Goal: Transaction & Acquisition: Purchase product/service

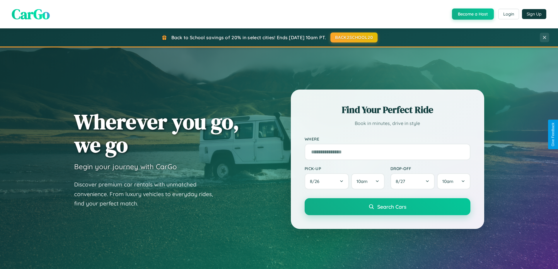
scroll to position [403, 0]
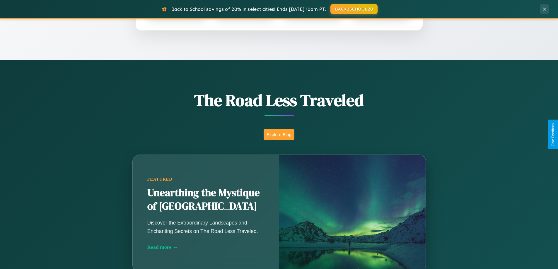
click at [279, 134] on button "Explore Blog" at bounding box center [279, 134] width 31 height 11
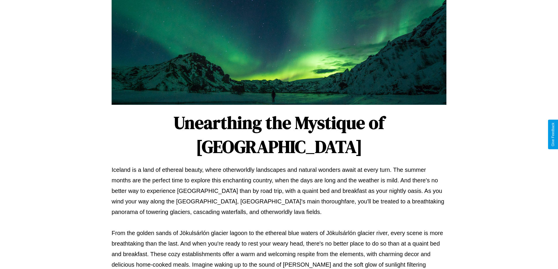
scroll to position [189, 0]
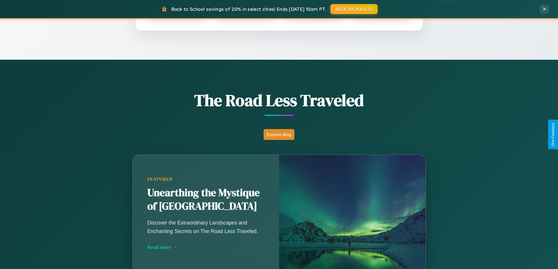
scroll to position [127, 0]
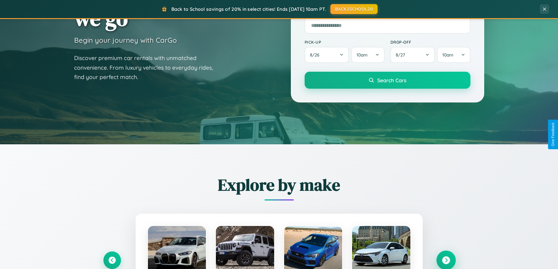
click at [446, 260] on icon at bounding box center [446, 261] width 8 height 8
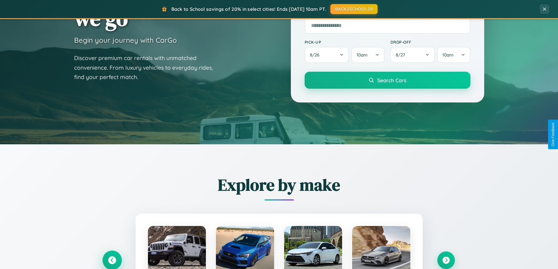
click at [112, 260] on icon at bounding box center [112, 261] width 8 height 8
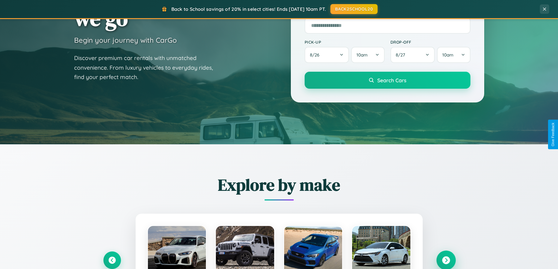
click at [446, 260] on icon at bounding box center [446, 261] width 8 height 8
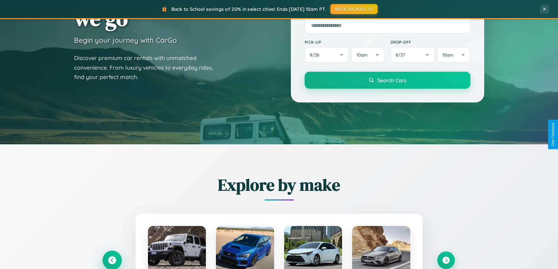
click at [112, 260] on icon at bounding box center [112, 261] width 8 height 8
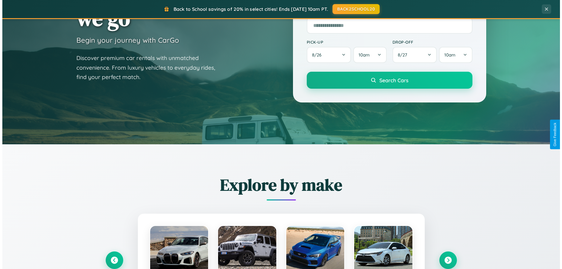
scroll to position [0, 0]
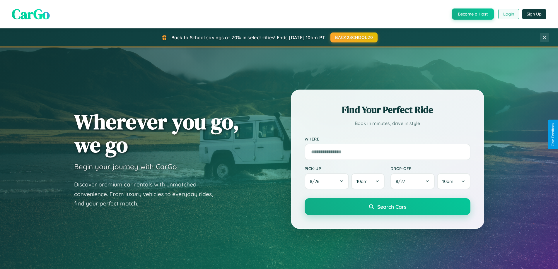
click at [508, 14] on button "Login" at bounding box center [508, 14] width 21 height 11
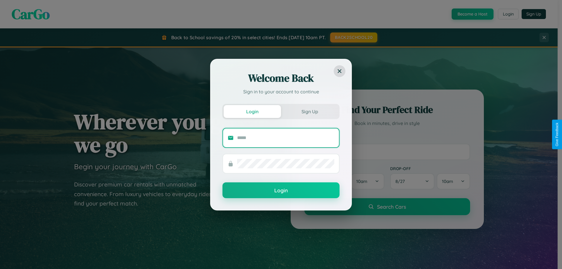
click at [286, 138] on input "text" at bounding box center [285, 137] width 97 height 9
type input "**********"
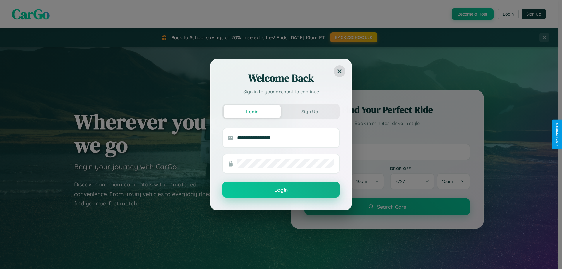
click at [281, 190] on button "Login" at bounding box center [281, 190] width 117 height 16
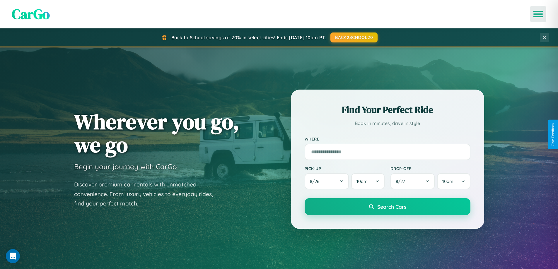
click at [538, 14] on icon "Open menu" at bounding box center [538, 13] width 8 height 5
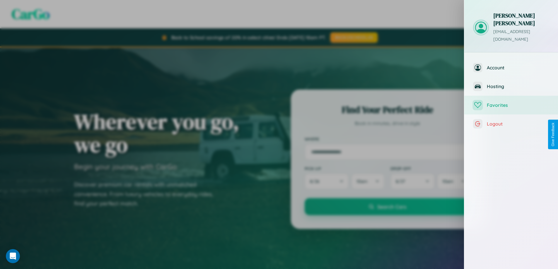
click at [511, 102] on span "Favorites" at bounding box center [518, 105] width 62 height 6
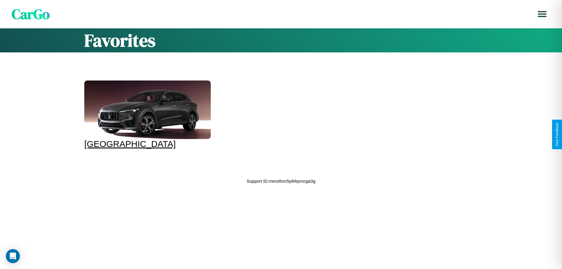
click at [147, 115] on div at bounding box center [147, 110] width 127 height 59
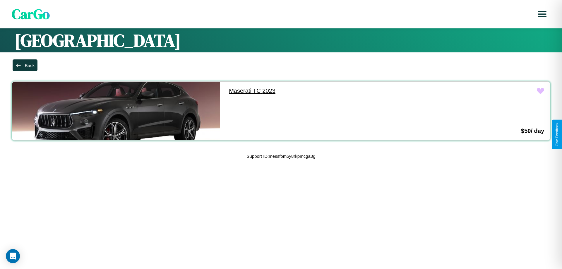
click at [324, 91] on link "Maserati TC 2023" at bounding box center [327, 91] width 208 height 18
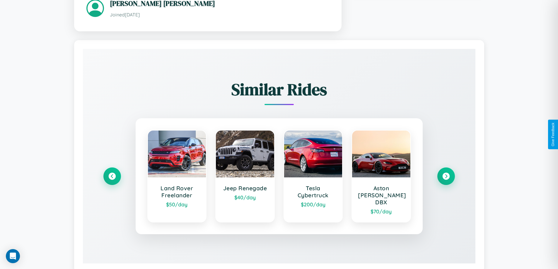
scroll to position [367, 0]
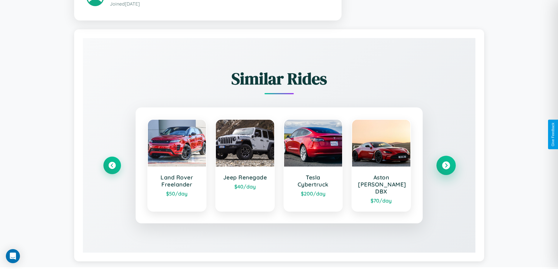
click at [446, 163] on icon at bounding box center [446, 165] width 8 height 8
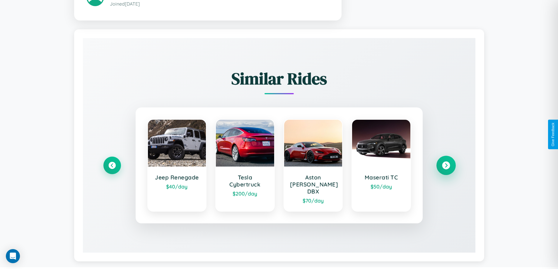
click at [446, 163] on icon at bounding box center [446, 165] width 8 height 8
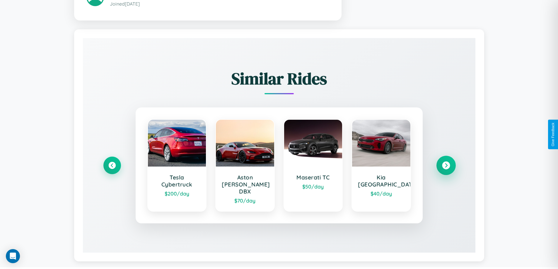
click at [446, 163] on icon at bounding box center [446, 165] width 8 height 8
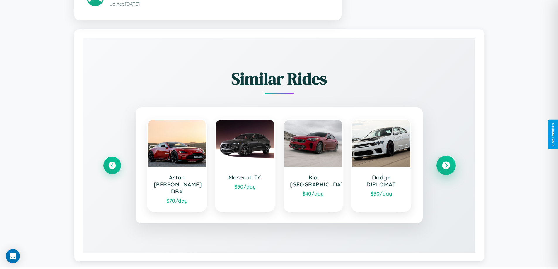
click at [446, 163] on icon at bounding box center [446, 165] width 8 height 8
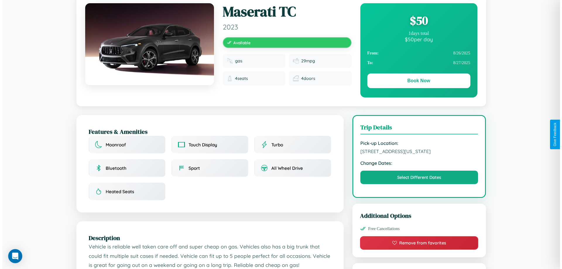
scroll to position [0, 0]
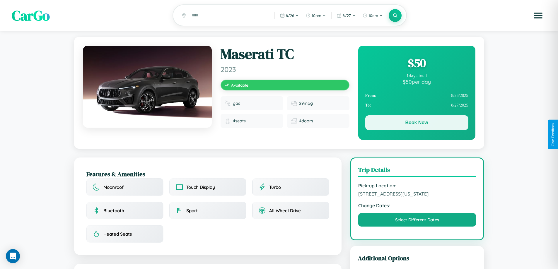
click at [416, 124] on button "Book Now" at bounding box center [416, 122] width 103 height 15
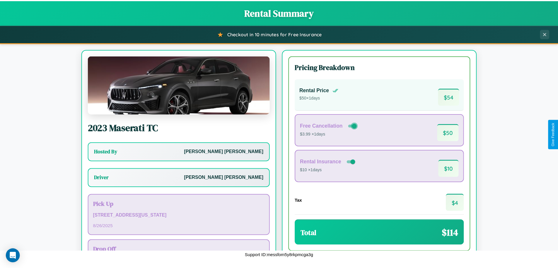
scroll to position [42, 0]
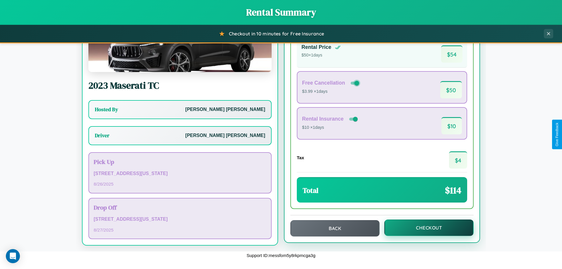
click at [425, 228] on button "Checkout" at bounding box center [429, 228] width 89 height 16
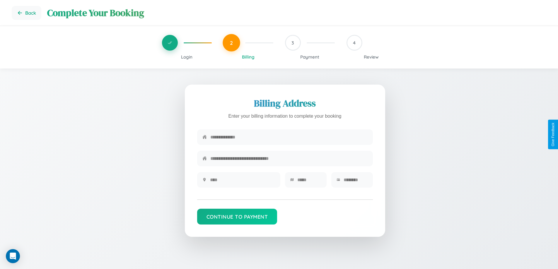
click at [289, 138] on input "text" at bounding box center [288, 137] width 157 height 14
type input "**********"
click at [242, 182] on input "text" at bounding box center [242, 180] width 65 height 14
type input "********"
click at [309, 182] on input "text" at bounding box center [309, 180] width 24 height 14
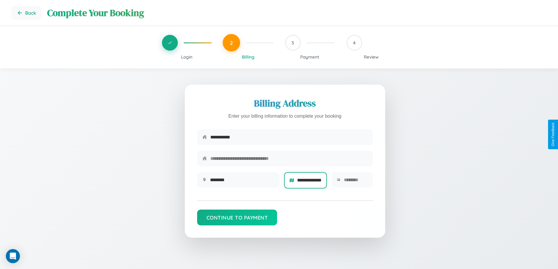
scroll to position [0, 8]
type input "**********"
click at [355, 182] on input "text" at bounding box center [356, 180] width 24 height 14
type input "*****"
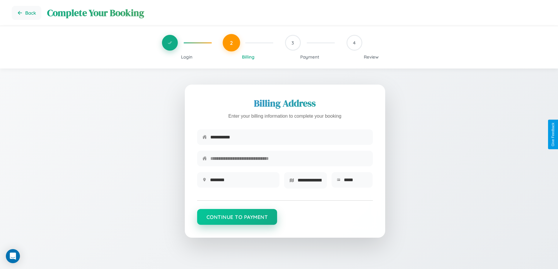
click at [237, 219] on button "Continue to Payment" at bounding box center [237, 217] width 80 height 16
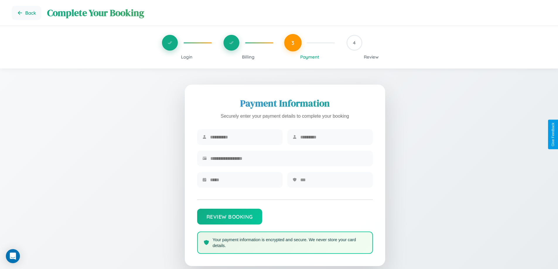
click at [243, 137] on input "text" at bounding box center [243, 137] width 67 height 14
type input "****"
click at [334, 137] on input "text" at bounding box center [333, 137] width 67 height 14
type input "*****"
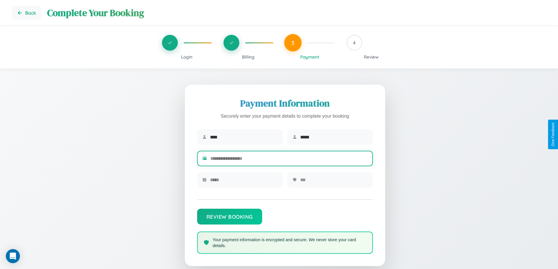
click at [289, 160] on input "text" at bounding box center [288, 158] width 157 height 14
type input "**********"
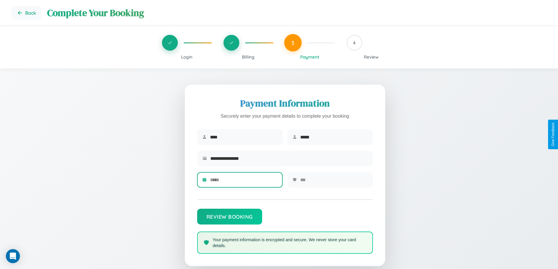
click at [243, 182] on input "text" at bounding box center [243, 180] width 67 height 14
type input "*****"
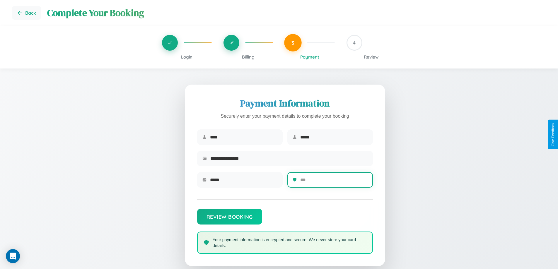
click at [334, 182] on input "text" at bounding box center [333, 180] width 67 height 14
type input "***"
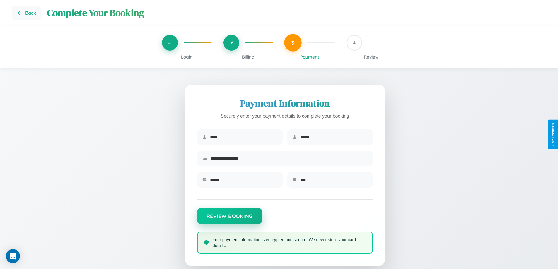
click at [229, 219] on button "Review Booking" at bounding box center [229, 216] width 65 height 16
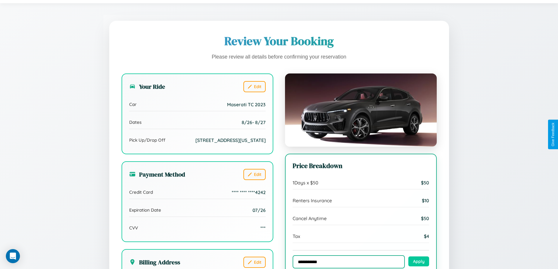
type input "**********"
click at [418, 262] on button "Apply" at bounding box center [418, 262] width 21 height 10
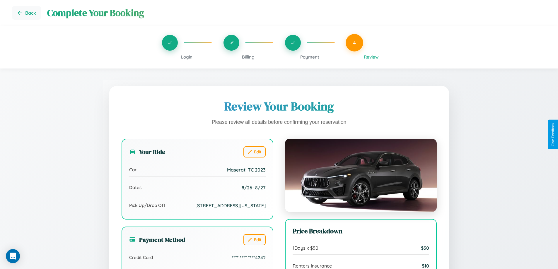
click at [310, 57] on span "Payment" at bounding box center [309, 57] width 19 height 6
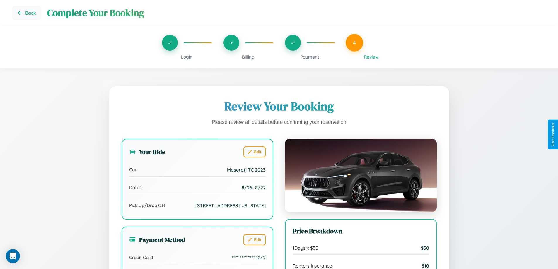
click at [310, 57] on span "Payment" at bounding box center [309, 57] width 19 height 6
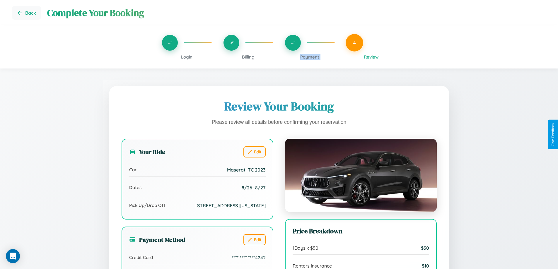
click at [310, 57] on span "Payment" at bounding box center [309, 57] width 19 height 6
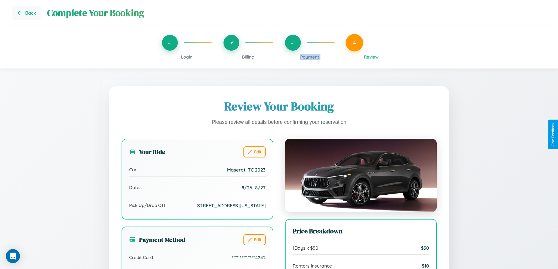
click at [310, 57] on span "Payment" at bounding box center [309, 57] width 19 height 6
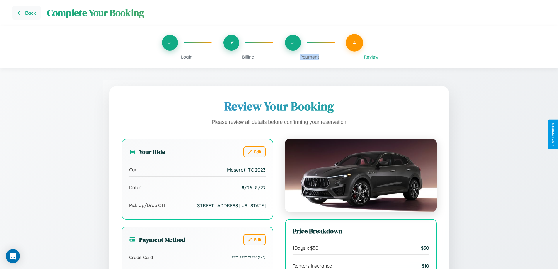
click at [310, 57] on span "Payment" at bounding box center [309, 57] width 19 height 6
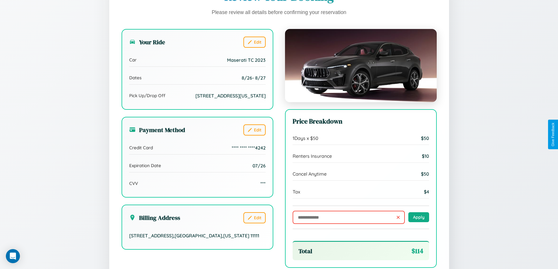
scroll to position [179, 0]
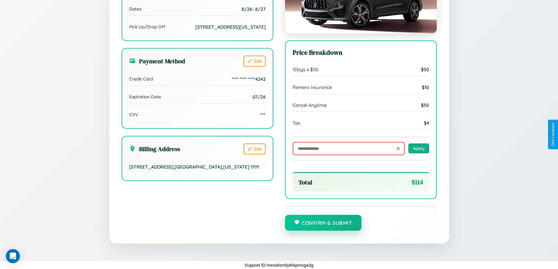
click at [323, 223] on button "Confirm & Submit" at bounding box center [323, 223] width 77 height 16
